Goal: Information Seeking & Learning: Find specific fact

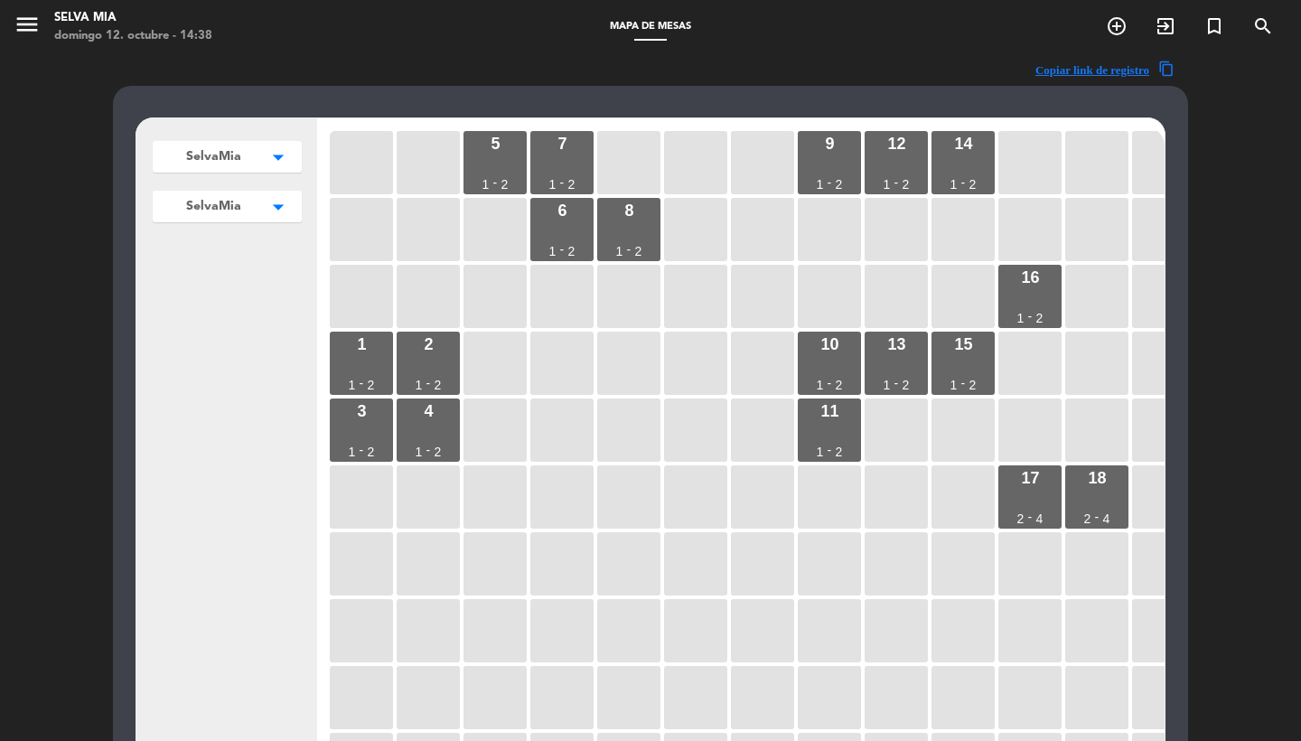
click at [23, 29] on icon "menu" at bounding box center [27, 24] width 27 height 27
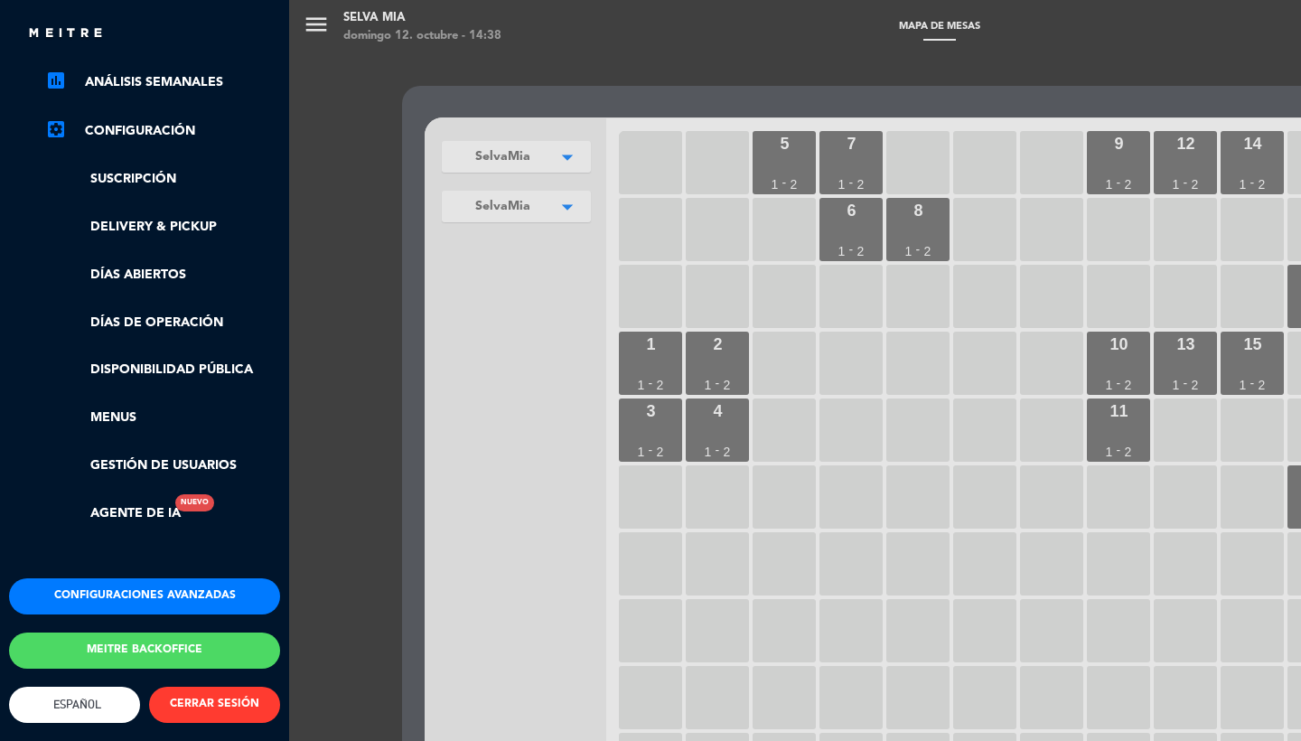
scroll to position [285, 0]
click at [148, 644] on button "Meitre backoffice" at bounding box center [144, 650] width 271 height 36
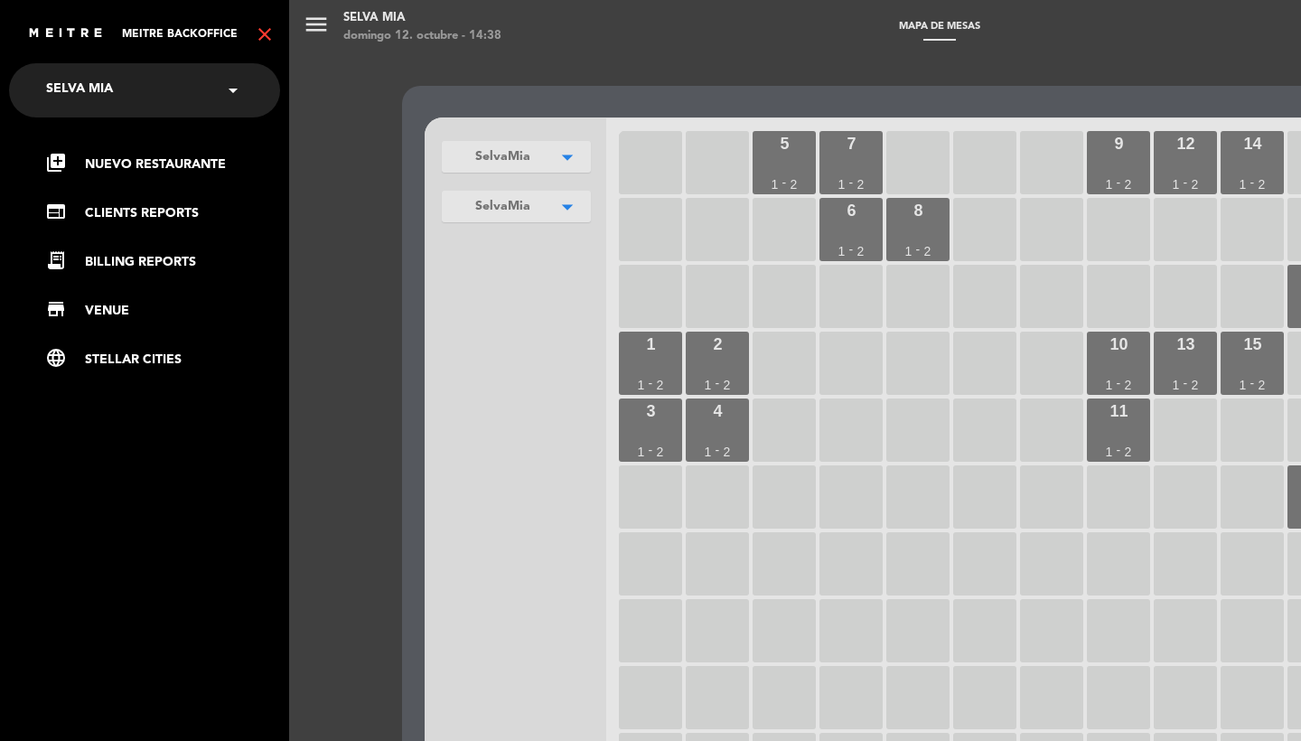
scroll to position [0, 0]
click at [123, 261] on link "receipt_long BILLING REPORTS" at bounding box center [162, 262] width 235 height 22
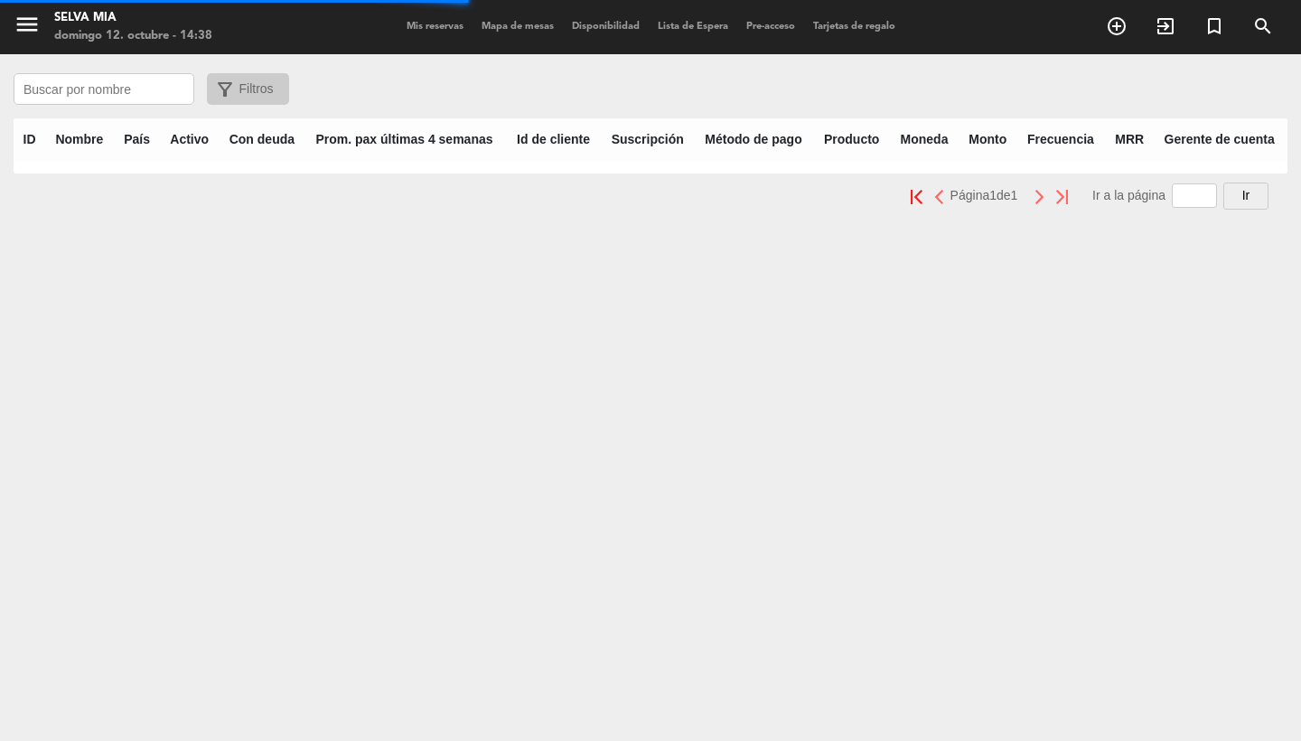
click at [159, 89] on input "text" at bounding box center [104, 89] width 181 height 32
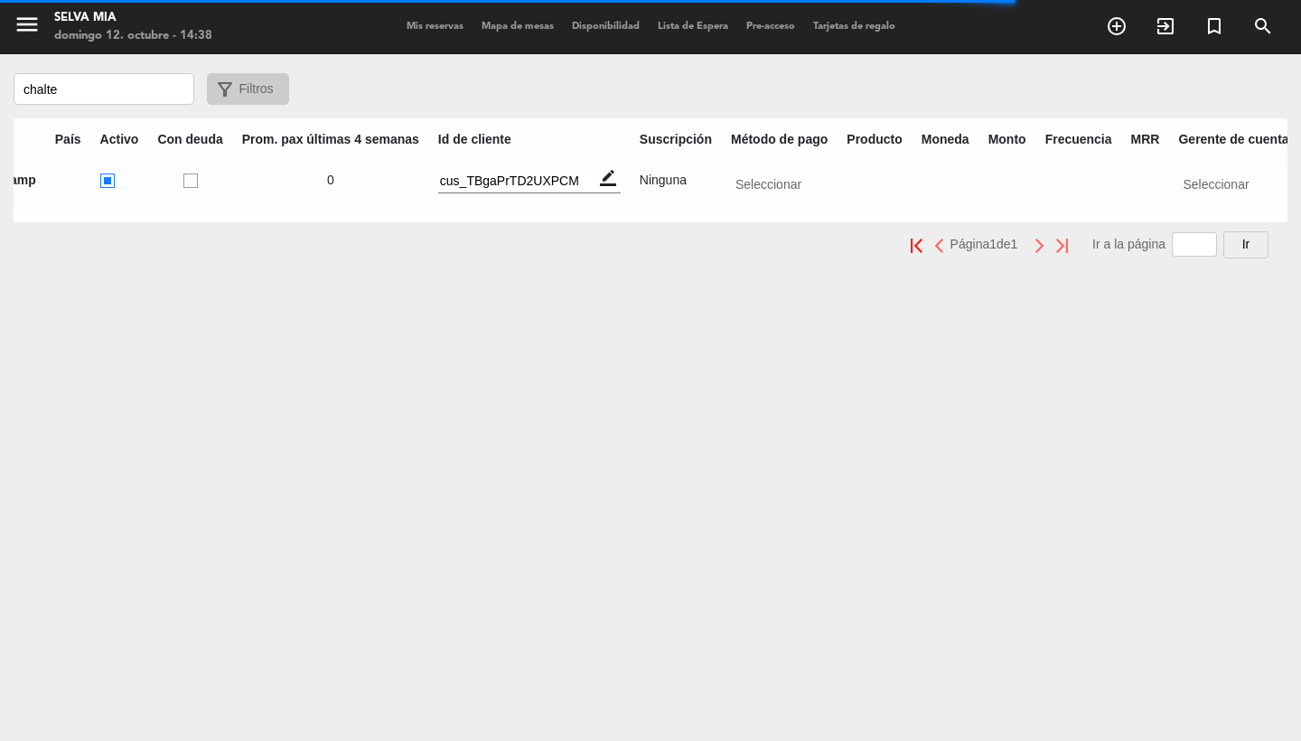
scroll to position [0, 117]
type input "chalte"
click at [1181, 184] on input "text" at bounding box center [1238, 181] width 114 height 23
type input "oria"
click at [1186, 202] on span "Oriana" at bounding box center [1205, 206] width 38 height 14
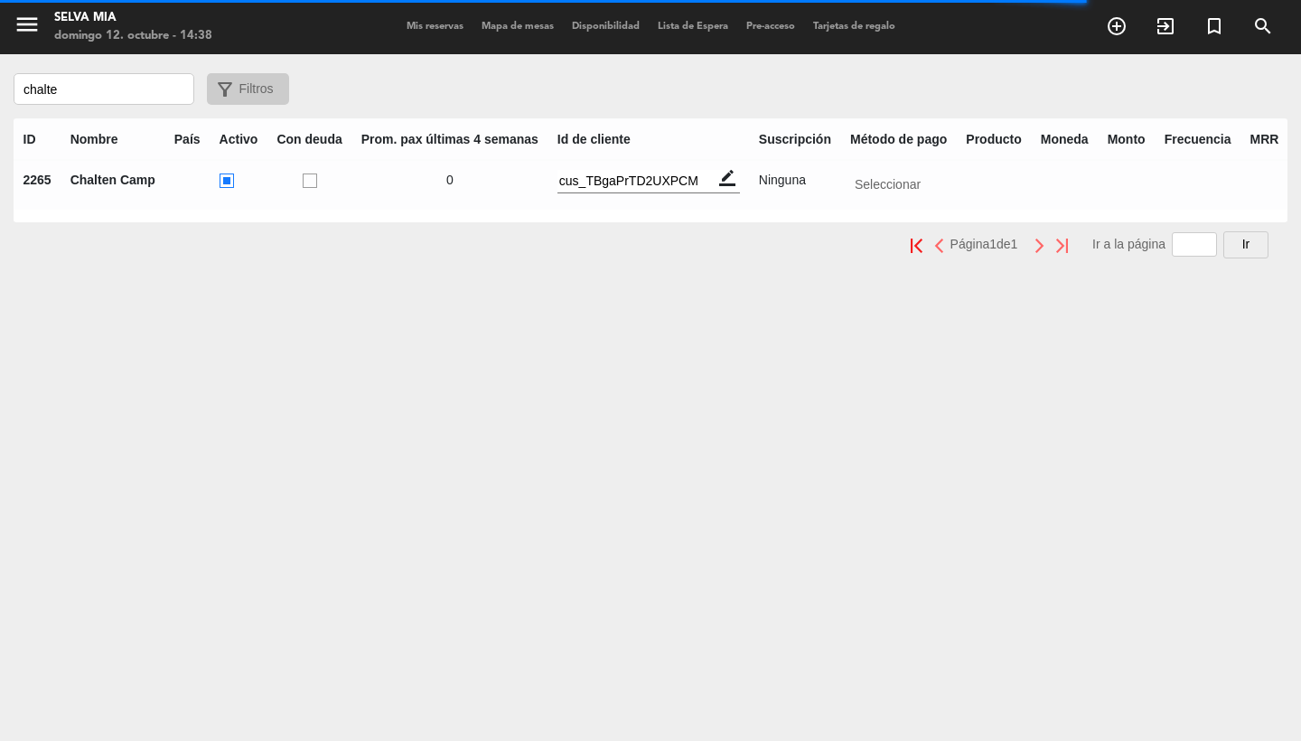
scroll to position [0, 0]
click at [521, 398] on div "menu Selva [PERSON_NAME][DATE] 12. octubre - 14:38 Mis reservas Mapa de mesas D…" at bounding box center [650, 370] width 1301 height 741
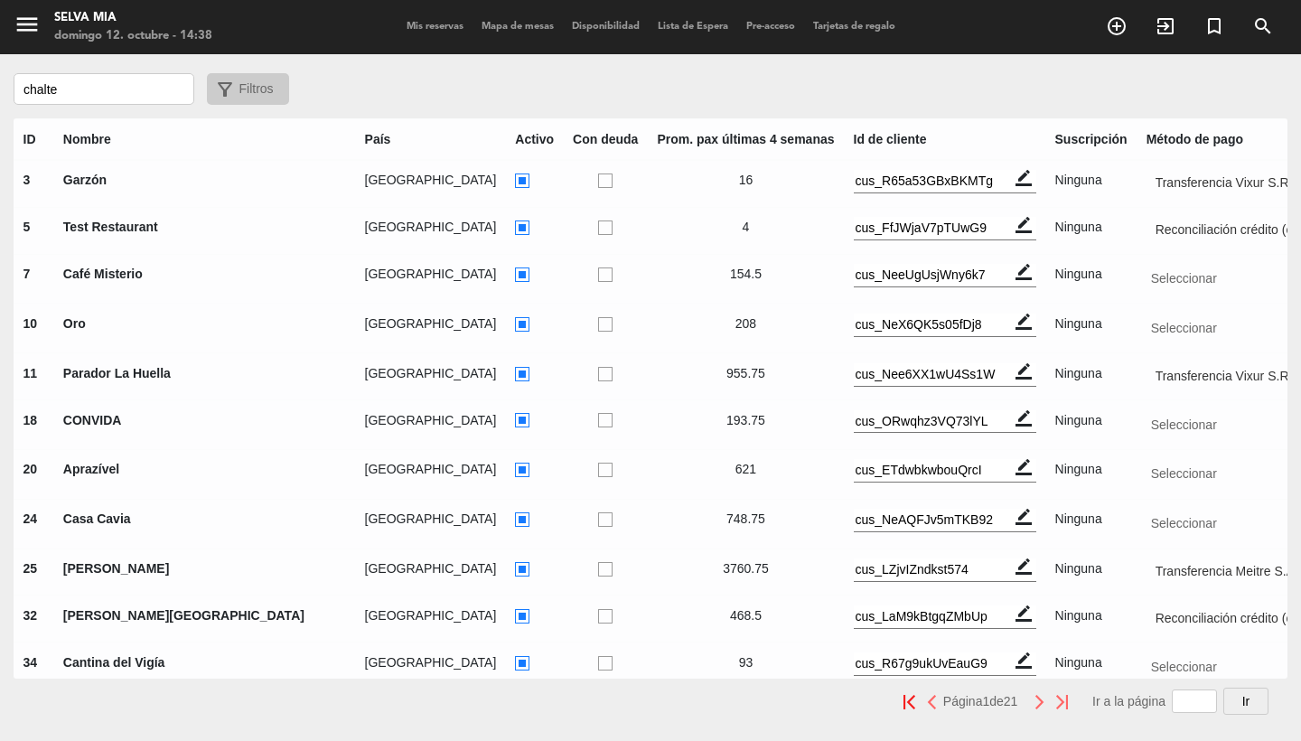
drag, startPoint x: 108, startPoint y: 81, endPoint x: 36, endPoint y: 80, distance: 71.4
click at [36, 80] on input "chalte" at bounding box center [104, 89] width 181 height 32
click at [70, 98] on input "chalte" at bounding box center [104, 89] width 181 height 32
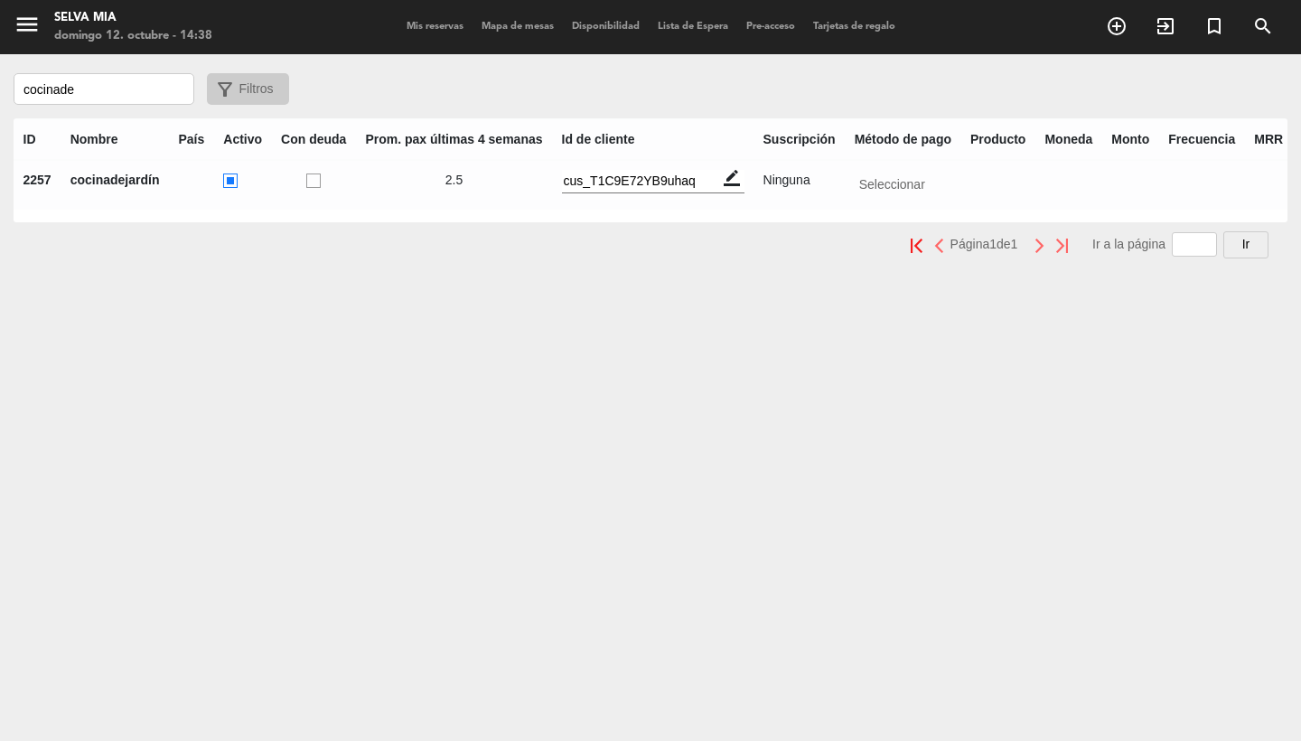
type input "cocinade"
click at [224, 178] on ins at bounding box center [230, 180] width 14 height 15
click at [224, 178] on input "radio" at bounding box center [229, 179] width 12 height 12
radio input "true"
click at [227, 180] on ins at bounding box center [230, 180] width 14 height 15
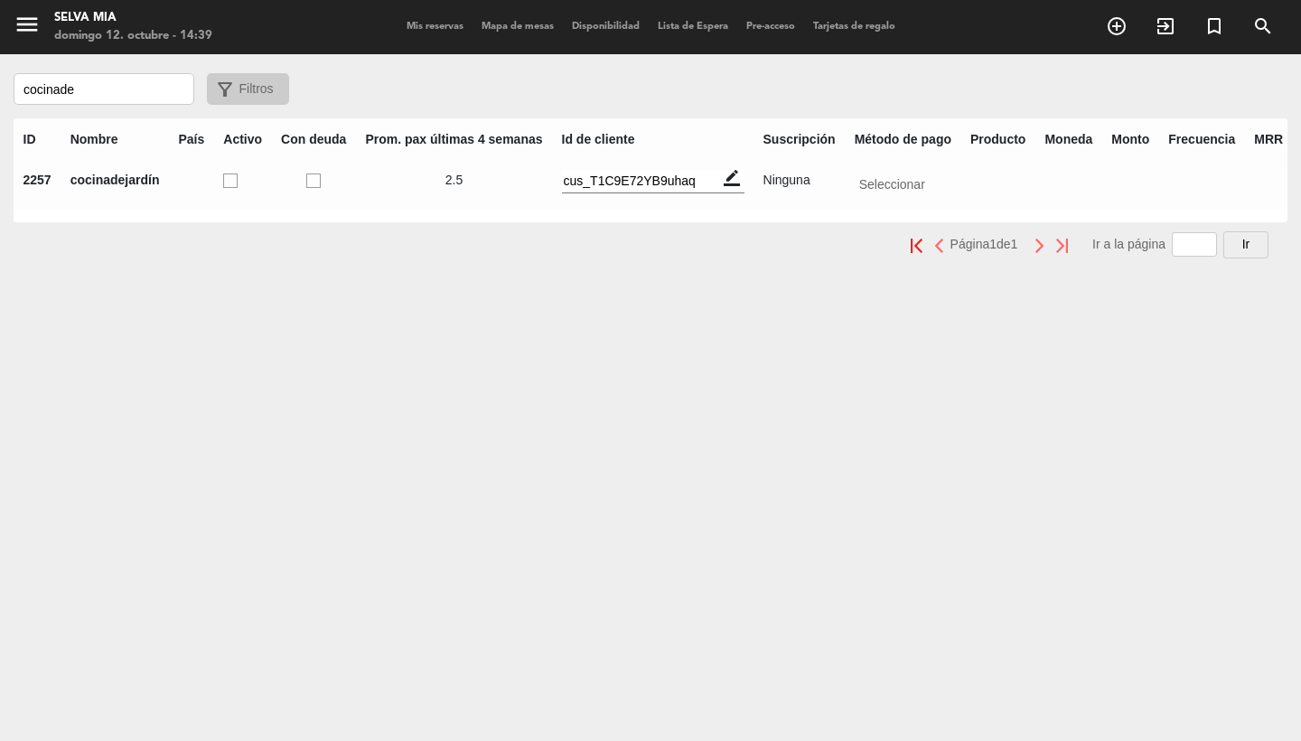
click at [227, 180] on input "radio" at bounding box center [229, 179] width 12 height 12
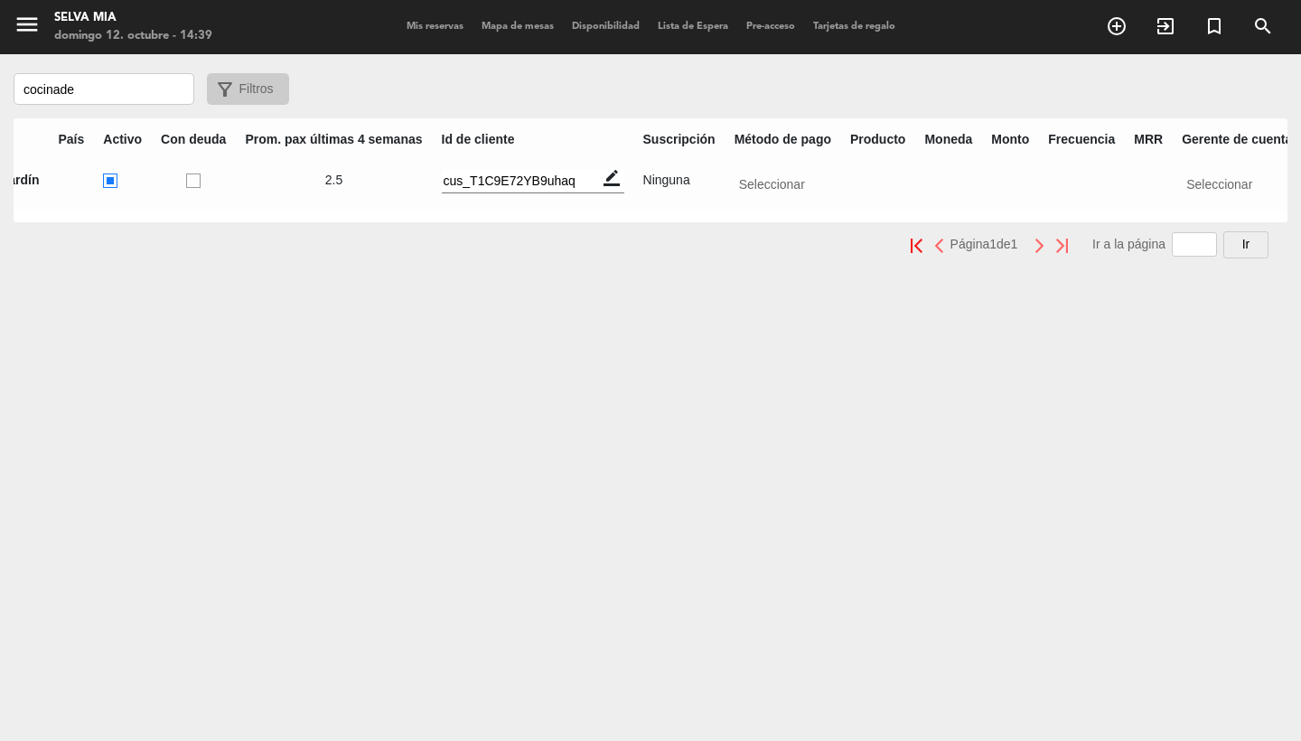
scroll to position [0, 119]
click at [1188, 182] on input "text" at bounding box center [1240, 181] width 114 height 23
type input "ori"
click at [1196, 209] on span "Oriana" at bounding box center [1207, 206] width 38 height 14
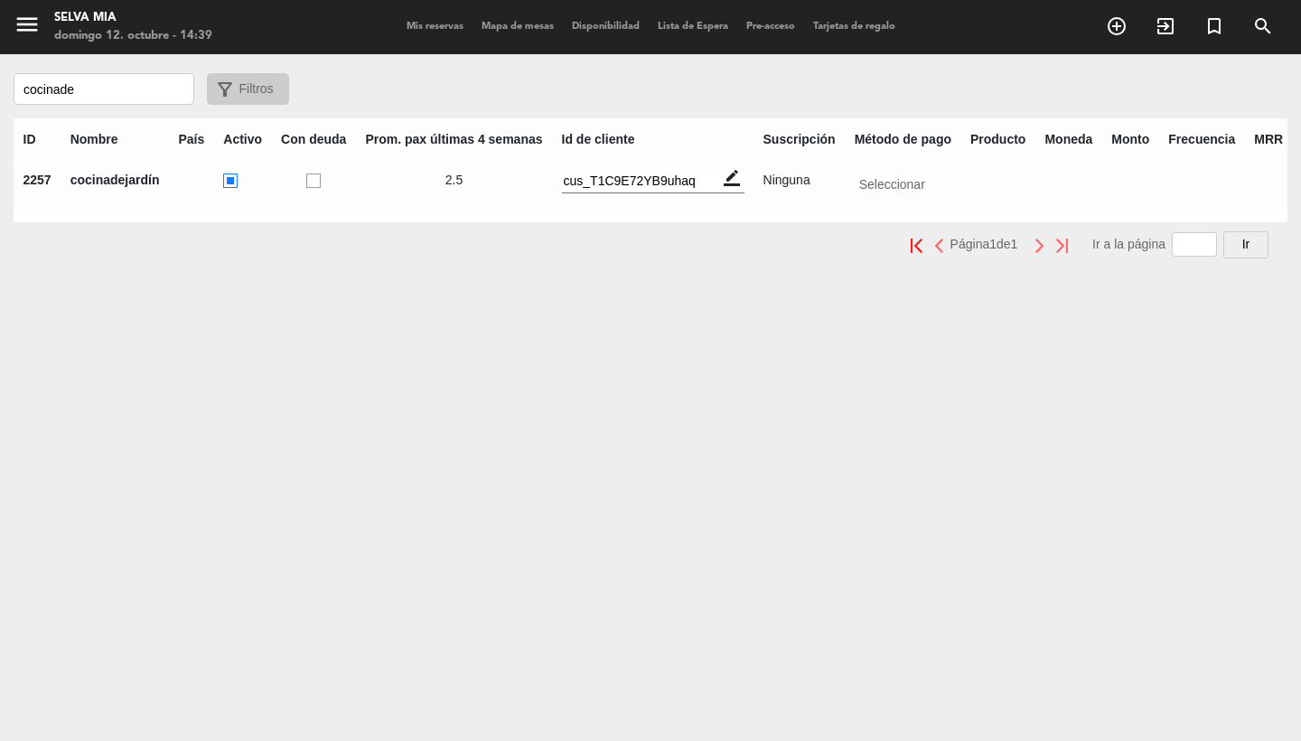
scroll to position [0, 0]
click at [545, 293] on div "menu Selva [PERSON_NAME][DATE] 12. octubre - 14:39 Mis reservas Mapa de mesas D…" at bounding box center [650, 370] width 1301 height 741
drag, startPoint x: 88, startPoint y: 91, endPoint x: 0, endPoint y: 78, distance: 88.7
click at [0, 78] on div "cocinade filter_alt Filtros" at bounding box center [650, 89] width 1301 height 32
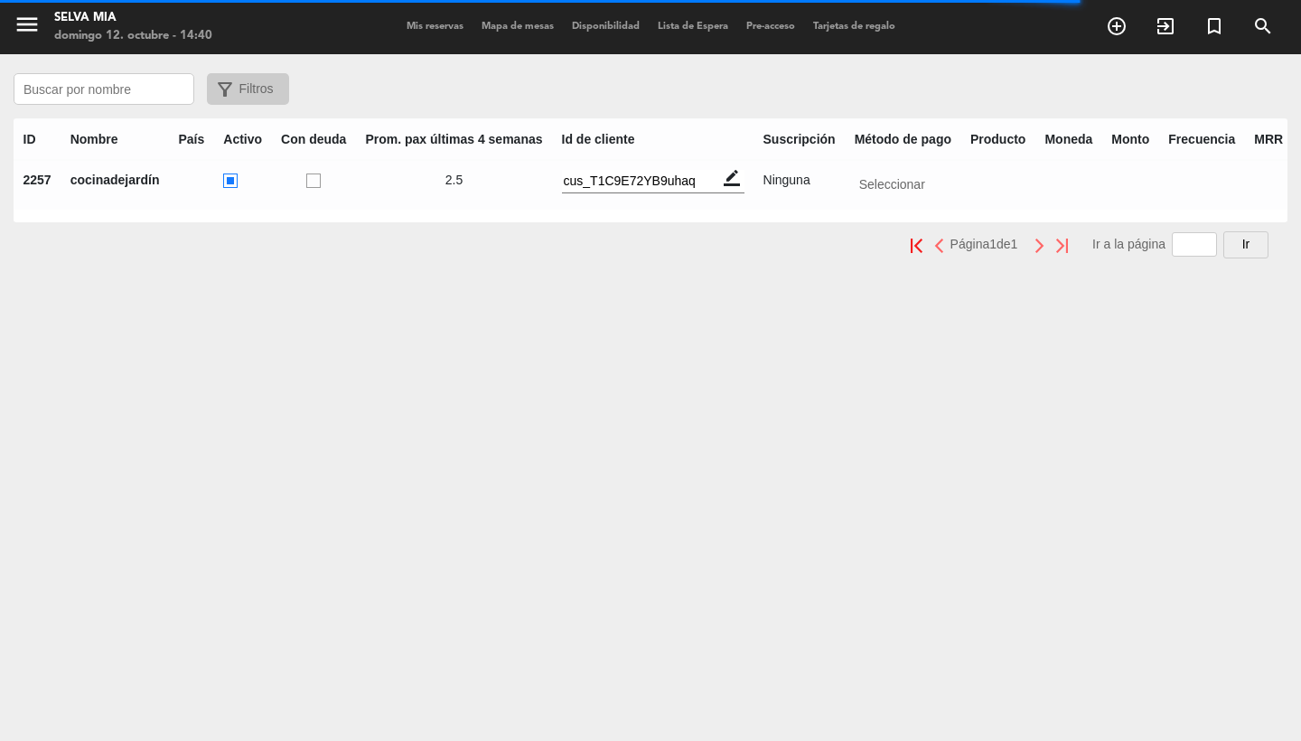
click at [39, 94] on input "text" at bounding box center [104, 89] width 181 height 32
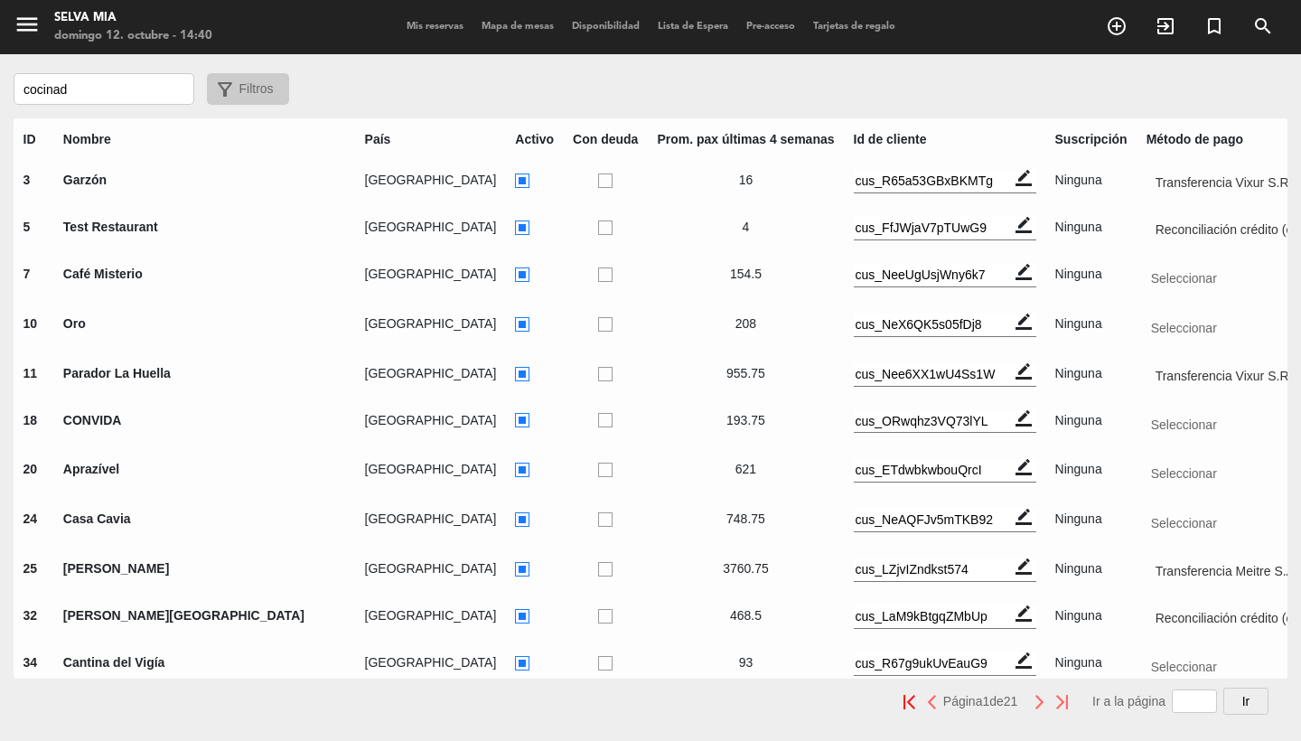
type input "cocinade"
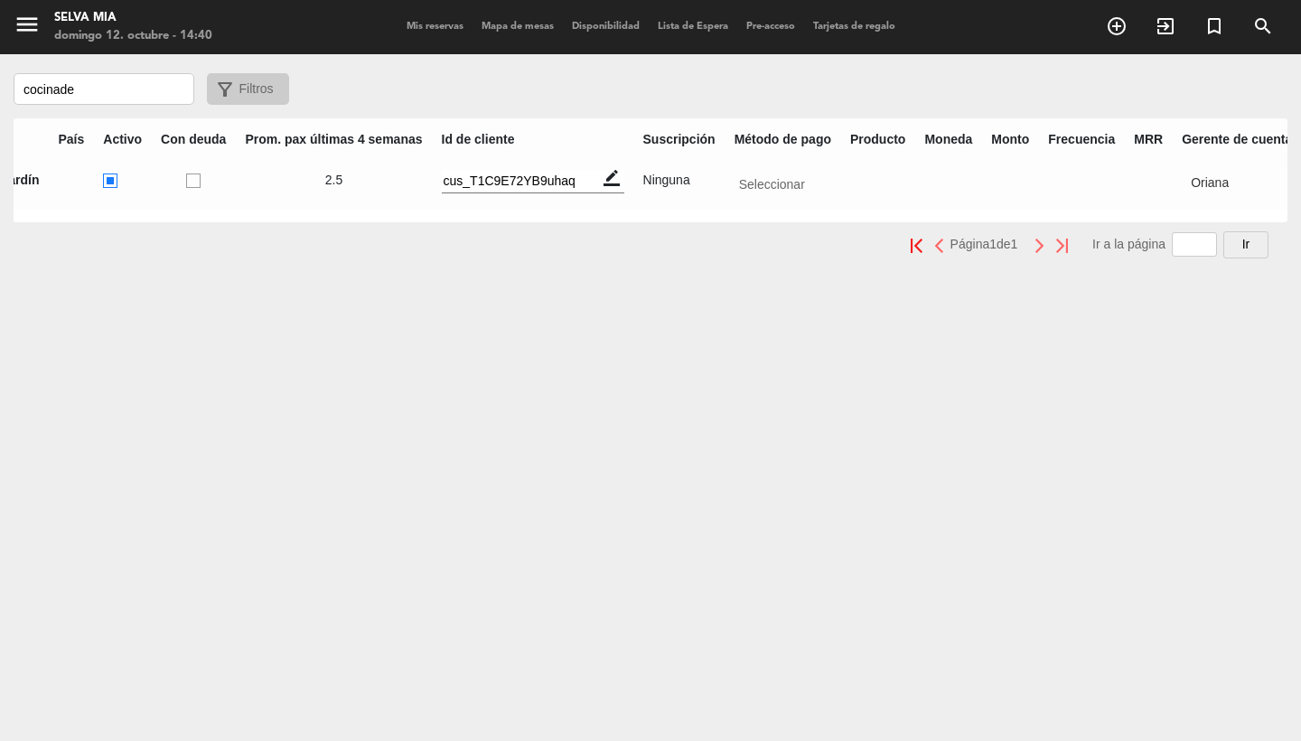
scroll to position [0, 119]
click at [1277, 182] on div "ID Nombre País Activo Con deuda Prom. pax últimas 4 semanas Id de cliente Suscr…" at bounding box center [651, 170] width 1274 height 104
drag, startPoint x: 149, startPoint y: 96, endPoint x: 0, endPoint y: 77, distance: 150.3
click at [0, 77] on div "cocinade filter_alt Filtros" at bounding box center [650, 89] width 1301 height 32
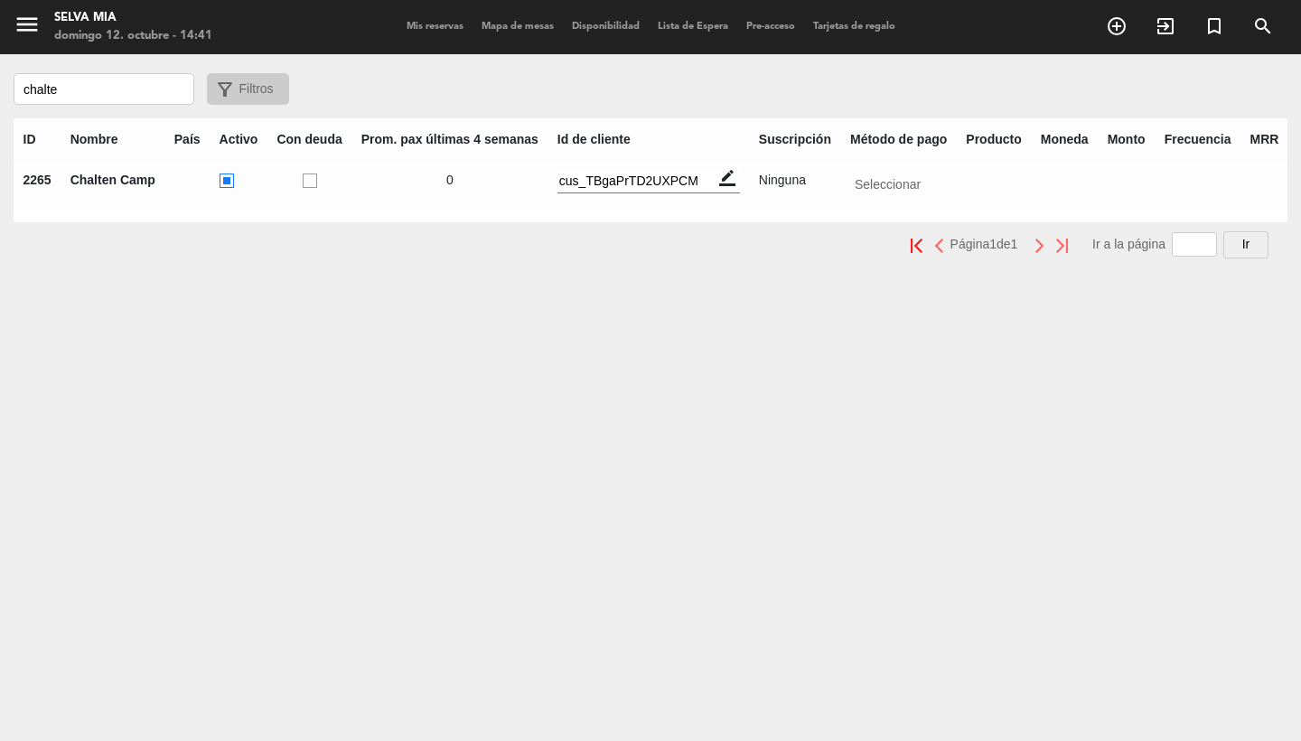
scroll to position [0, 0]
type input "chalte"
click at [420, 28] on span "Mis reservas" at bounding box center [435, 27] width 75 height 10
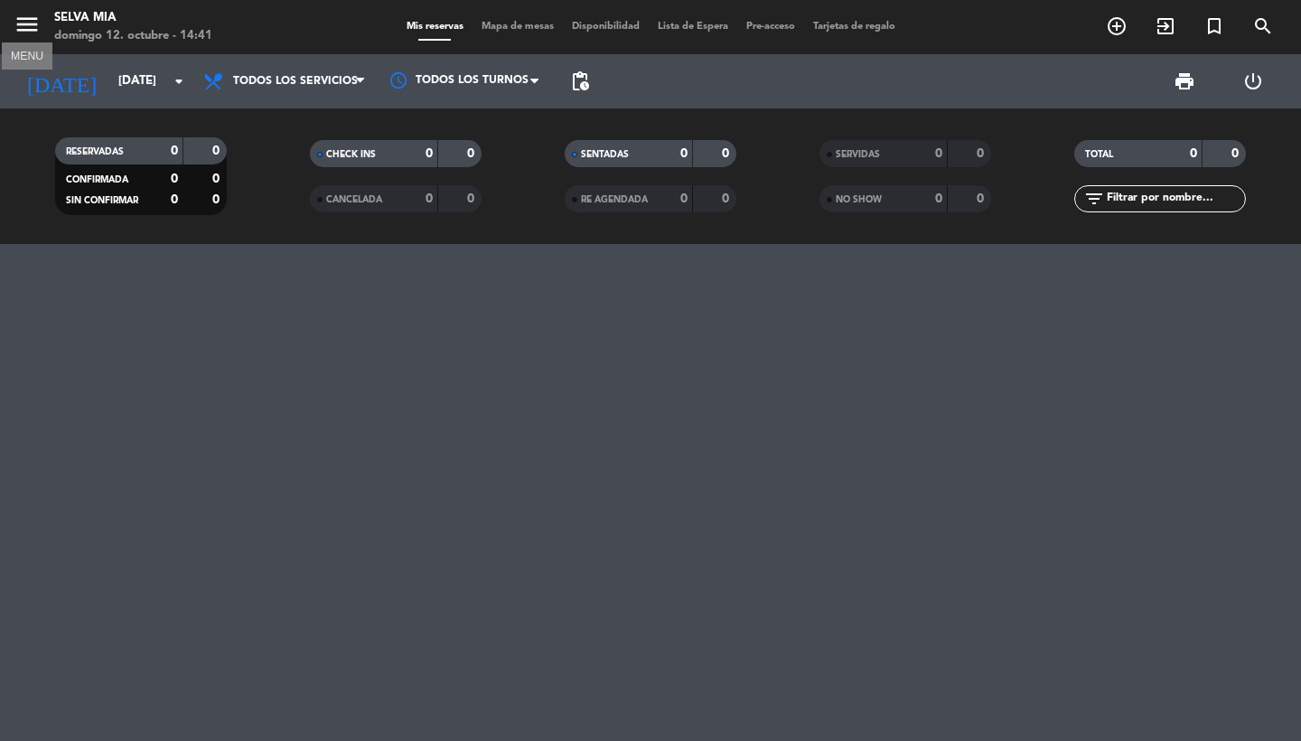
click at [23, 28] on icon "menu" at bounding box center [27, 24] width 27 height 27
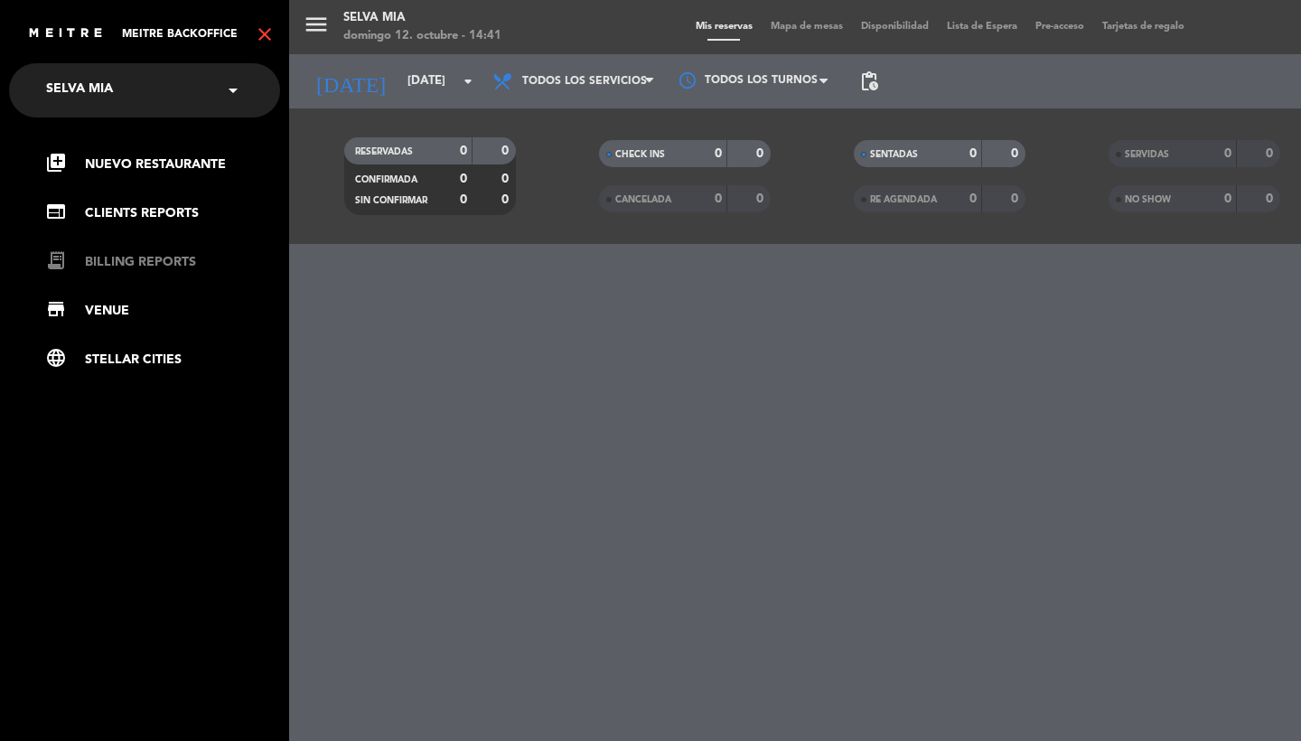
click at [108, 268] on link "receipt_long BILLING REPORTS" at bounding box center [162, 262] width 235 height 22
